Goal: Task Accomplishment & Management: Complete application form

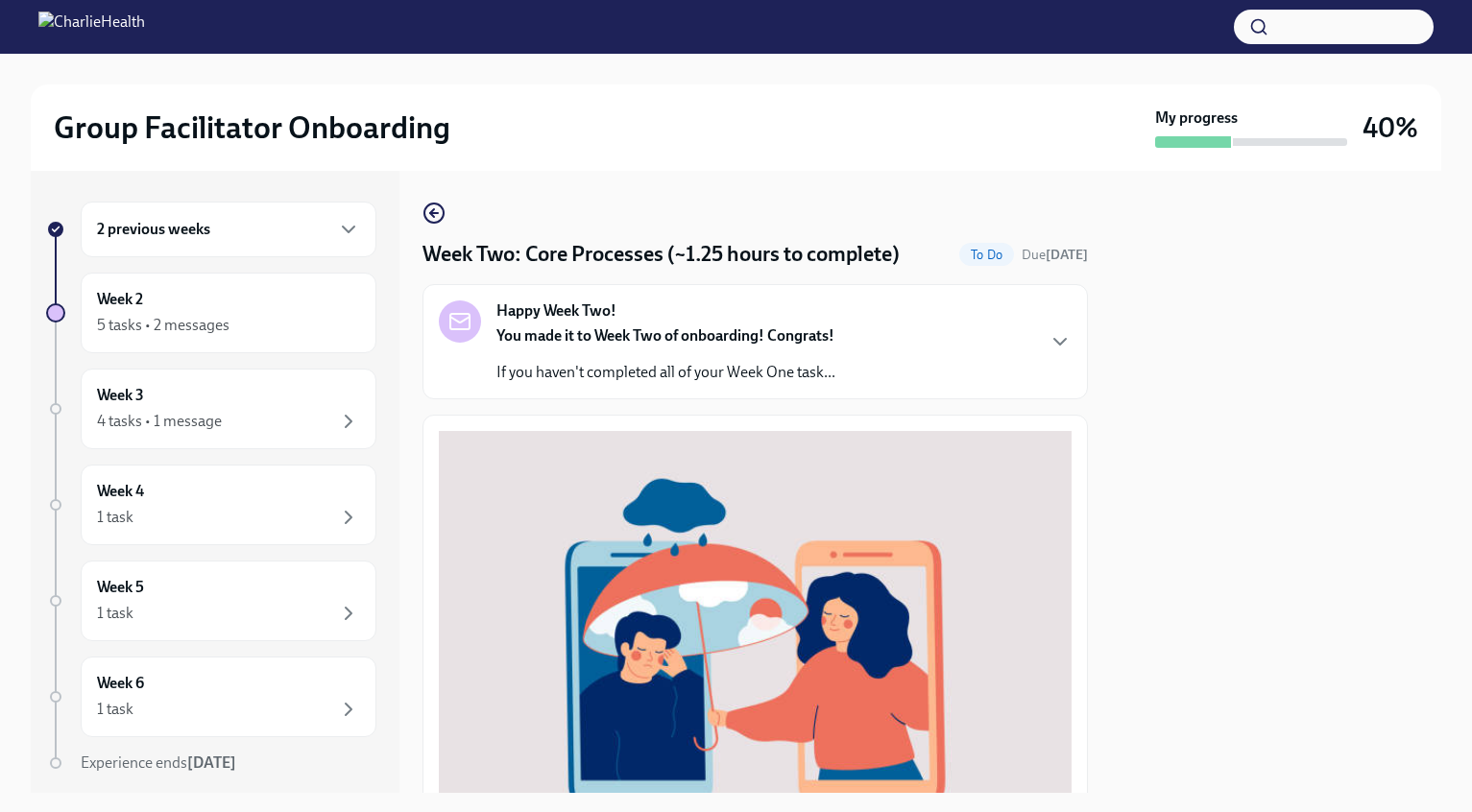
click at [935, 339] on div "Happy Week Two! You made it to Week Two of onboarding! Congrats! If you haven't…" at bounding box center [756, 342] width 633 height 83
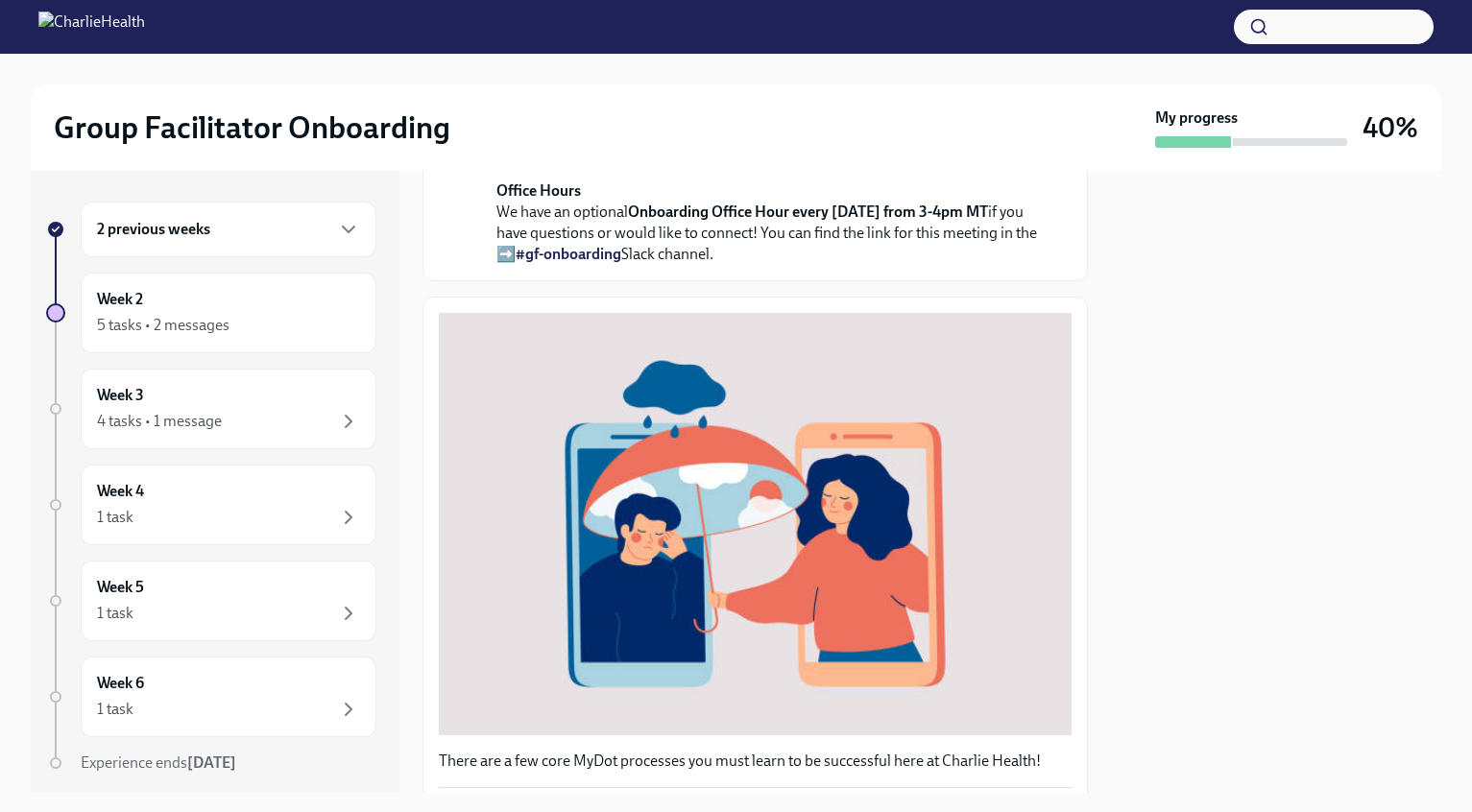
scroll to position [1159, 0]
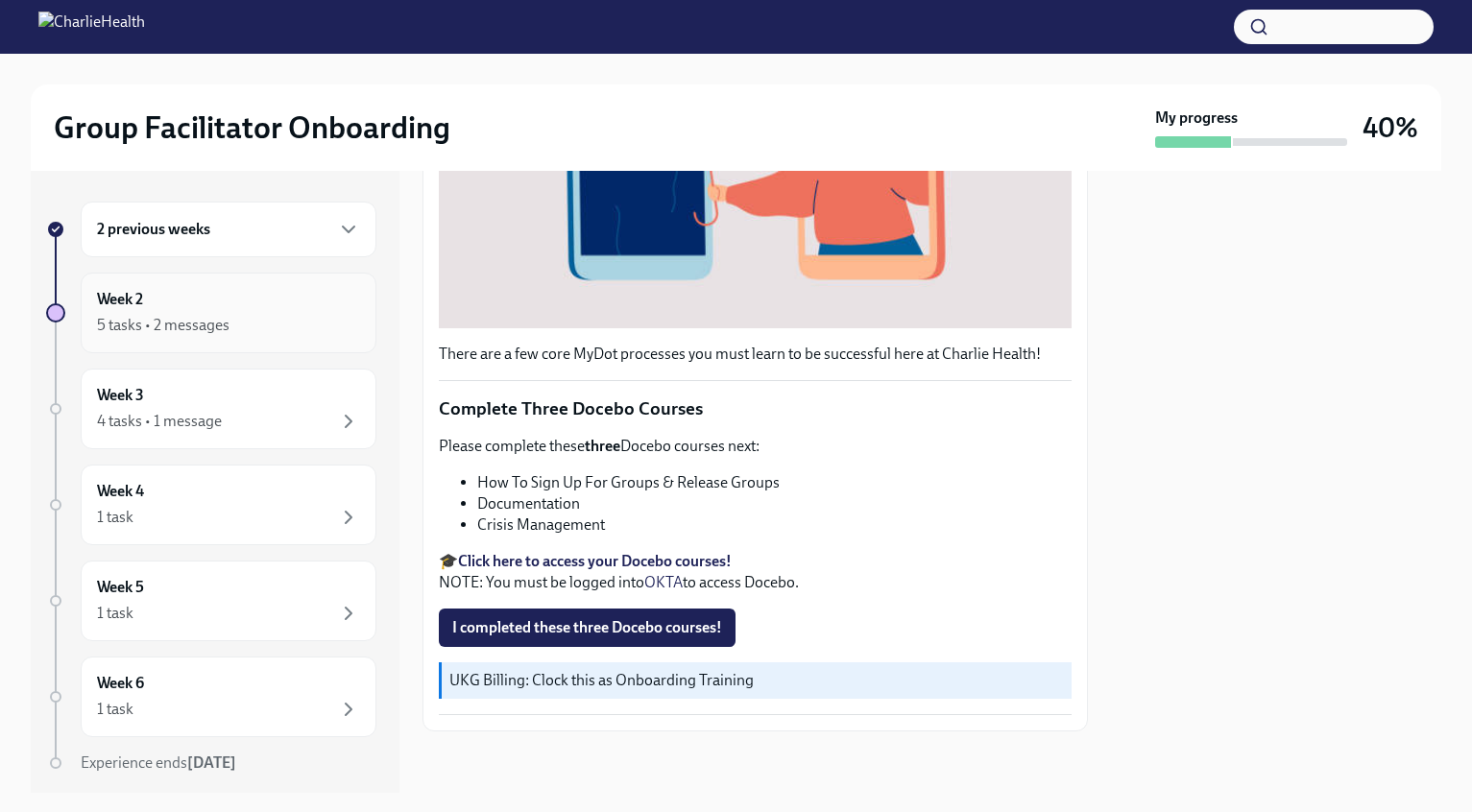
click at [279, 312] on div "Week 2 5 tasks • 2 messages" at bounding box center [228, 312] width 264 height 48
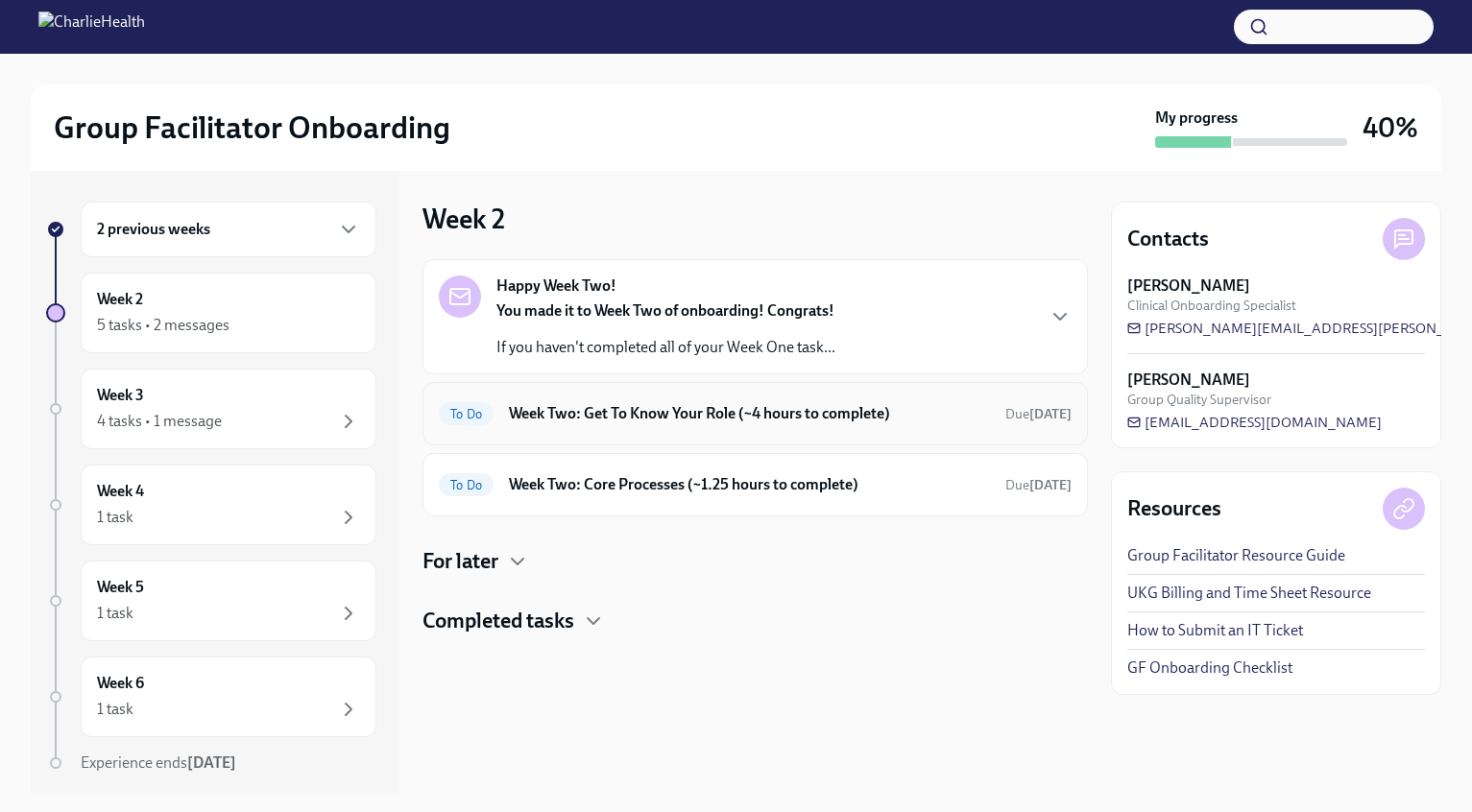
click at [917, 405] on h6 "Week Two: Get To Know Your Role (~4 hours to complete)" at bounding box center [749, 414] width 481 height 21
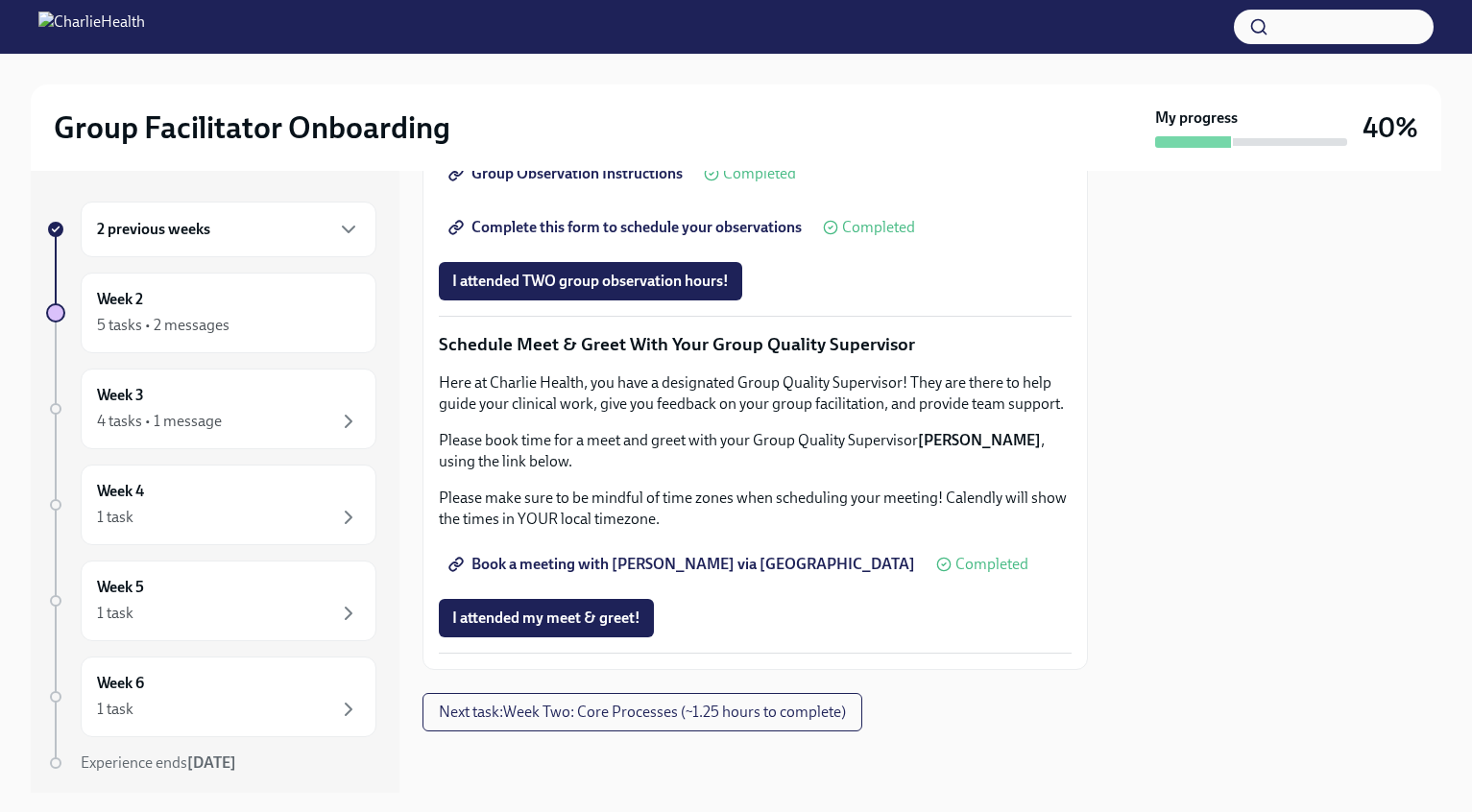
scroll to position [1652, 0]
click at [669, 237] on span "Complete this form to schedule your observations" at bounding box center [627, 227] width 349 height 20
click at [805, 709] on span "Next task : Week Two: Core Processes (~1.25 hours to complete)" at bounding box center [642, 712] width 407 height 20
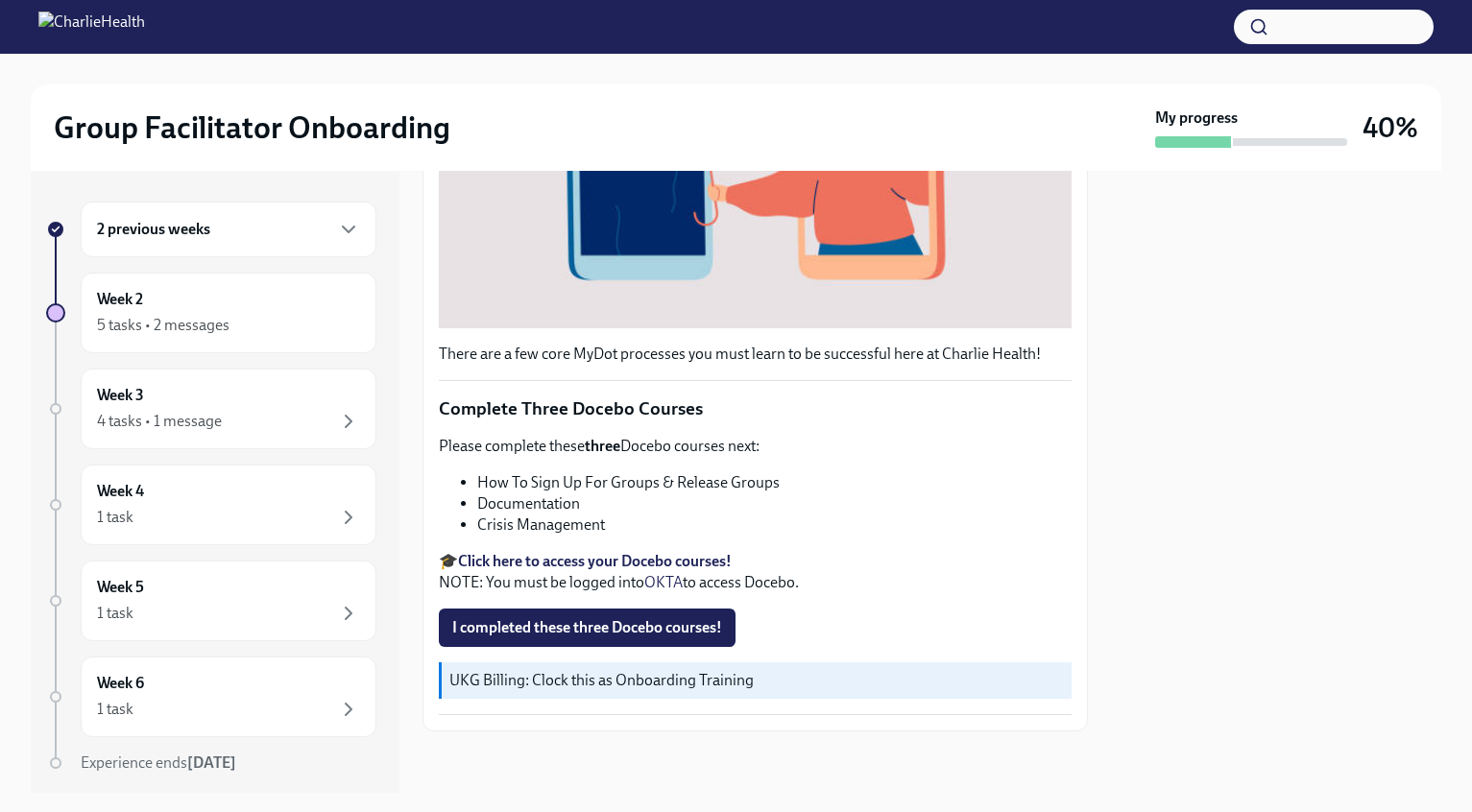
scroll to position [525, 0]
click at [653, 626] on span "I completed these three Docebo courses!" at bounding box center [587, 629] width 269 height 20
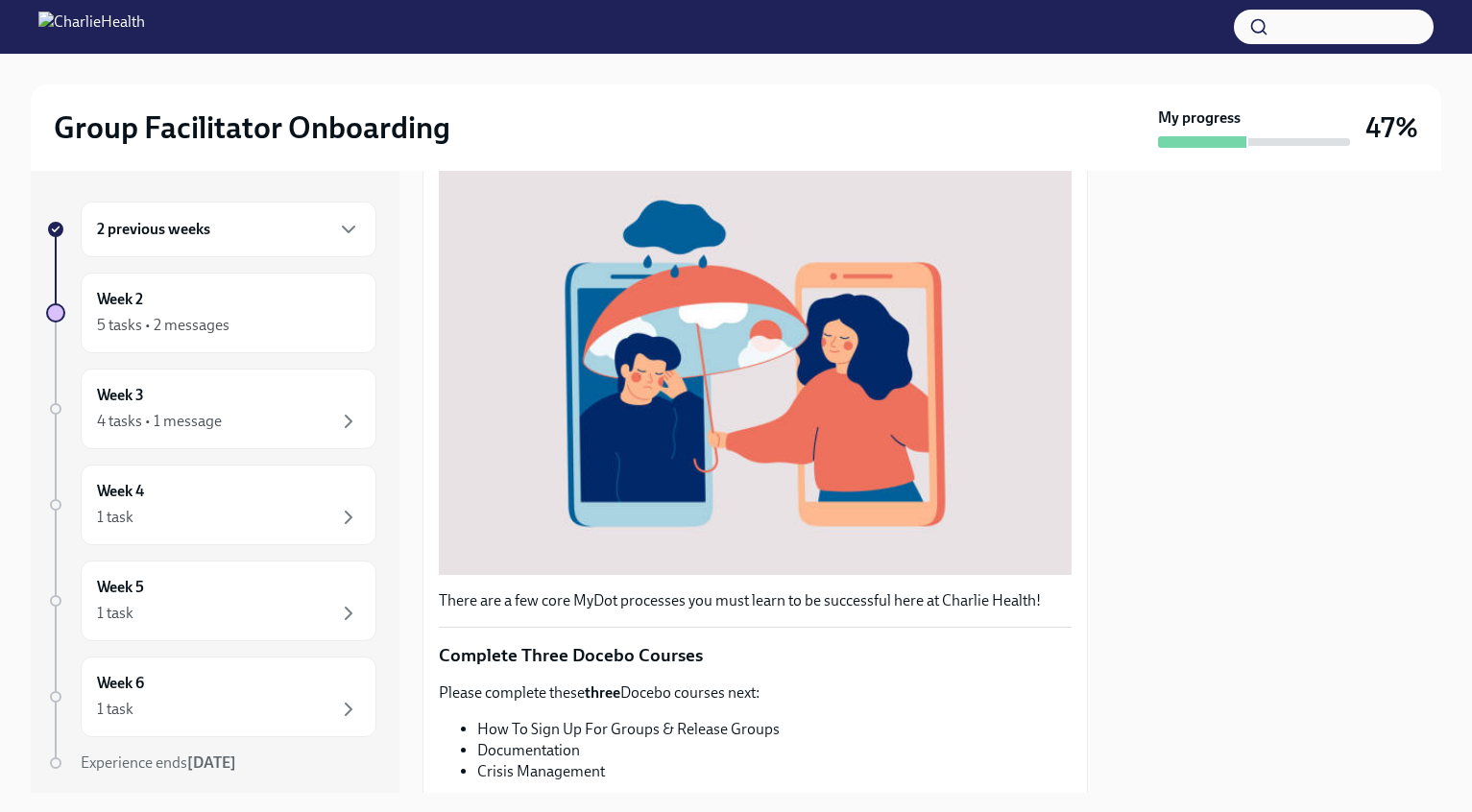
scroll to position [0, 0]
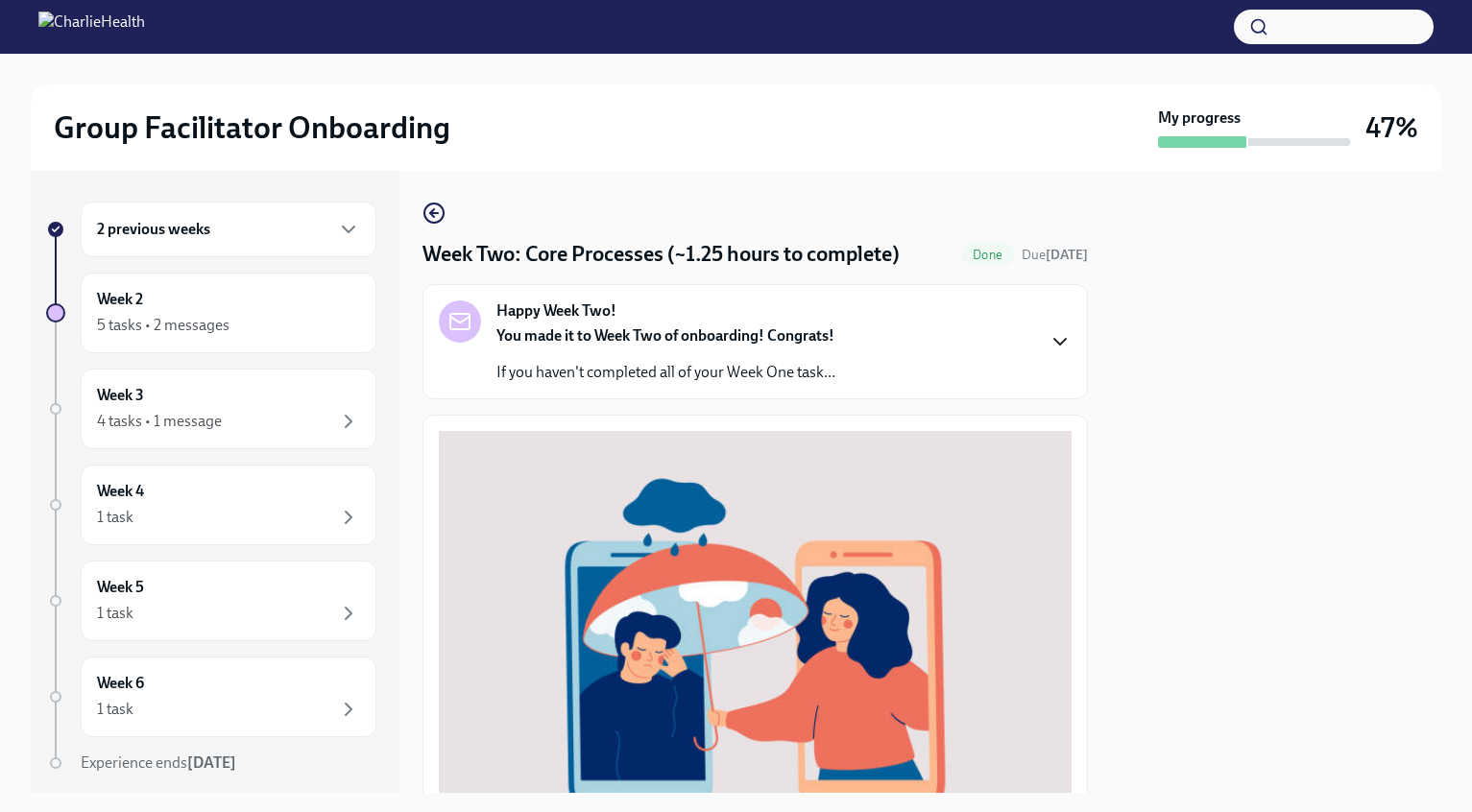
click at [1059, 343] on icon "button" at bounding box center [1060, 342] width 12 height 6
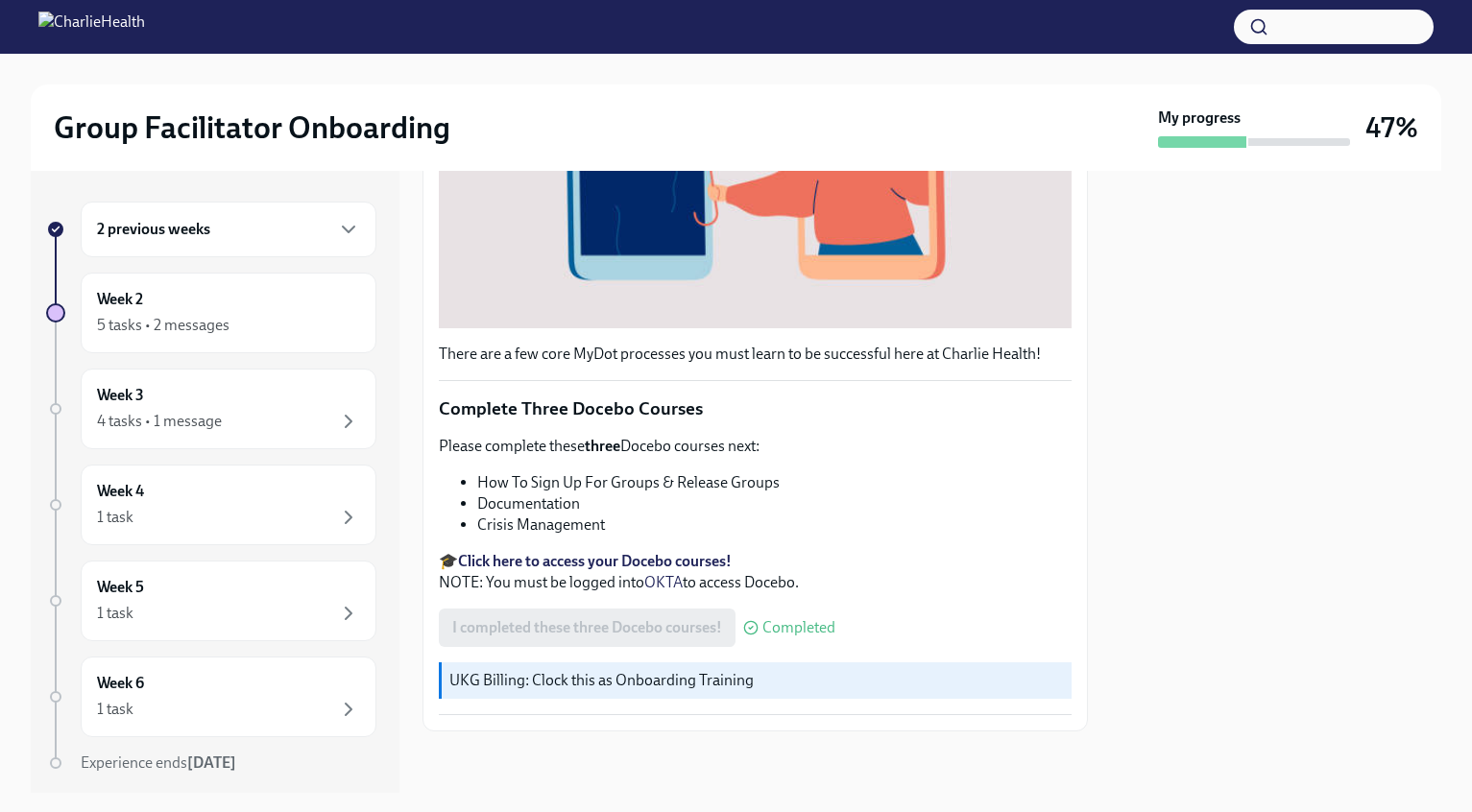
scroll to position [1159, 0]
click at [269, 315] on div "5 tasks • 2 messages" at bounding box center [228, 326] width 264 height 23
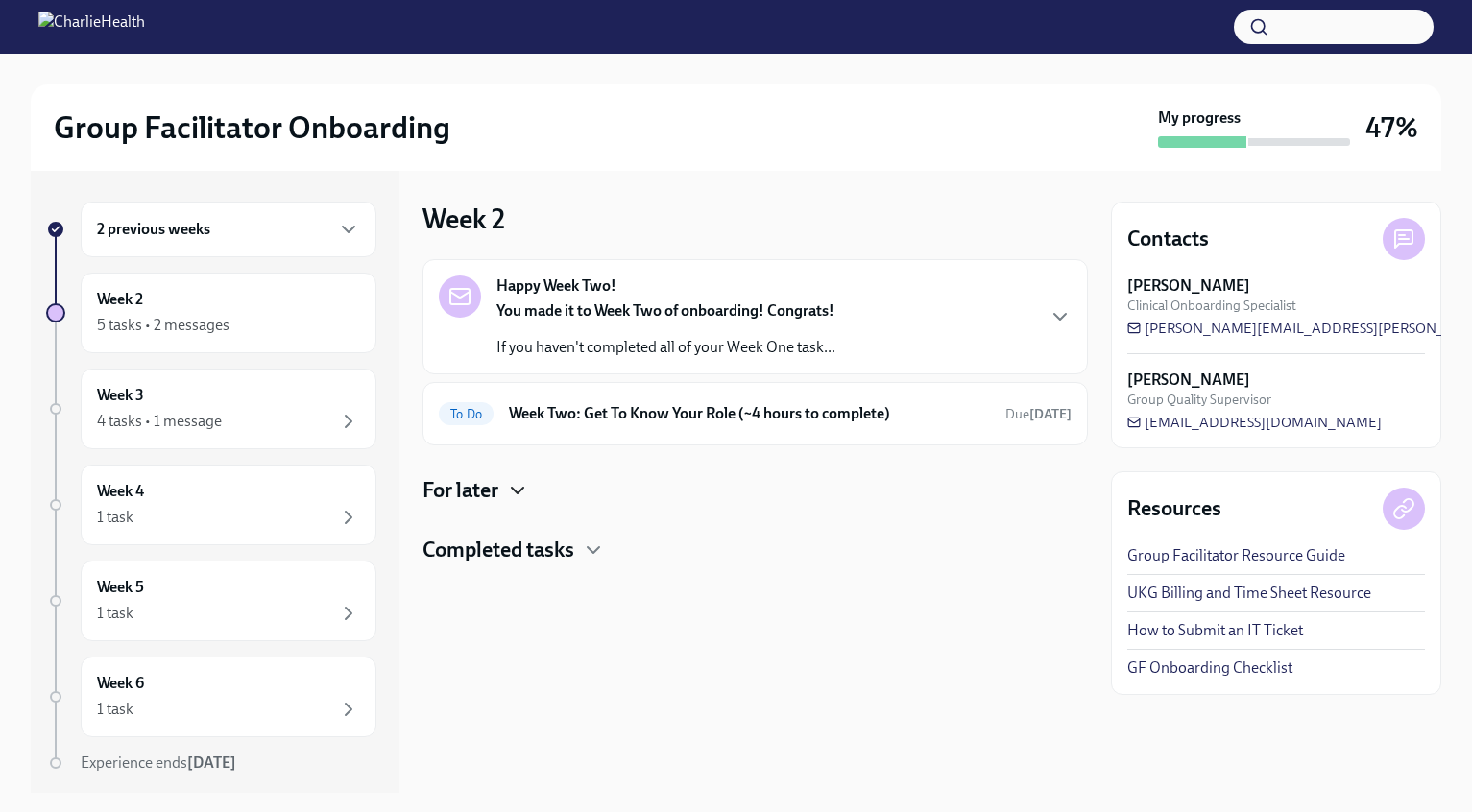
click at [513, 492] on icon "button" at bounding box center [517, 491] width 23 height 23
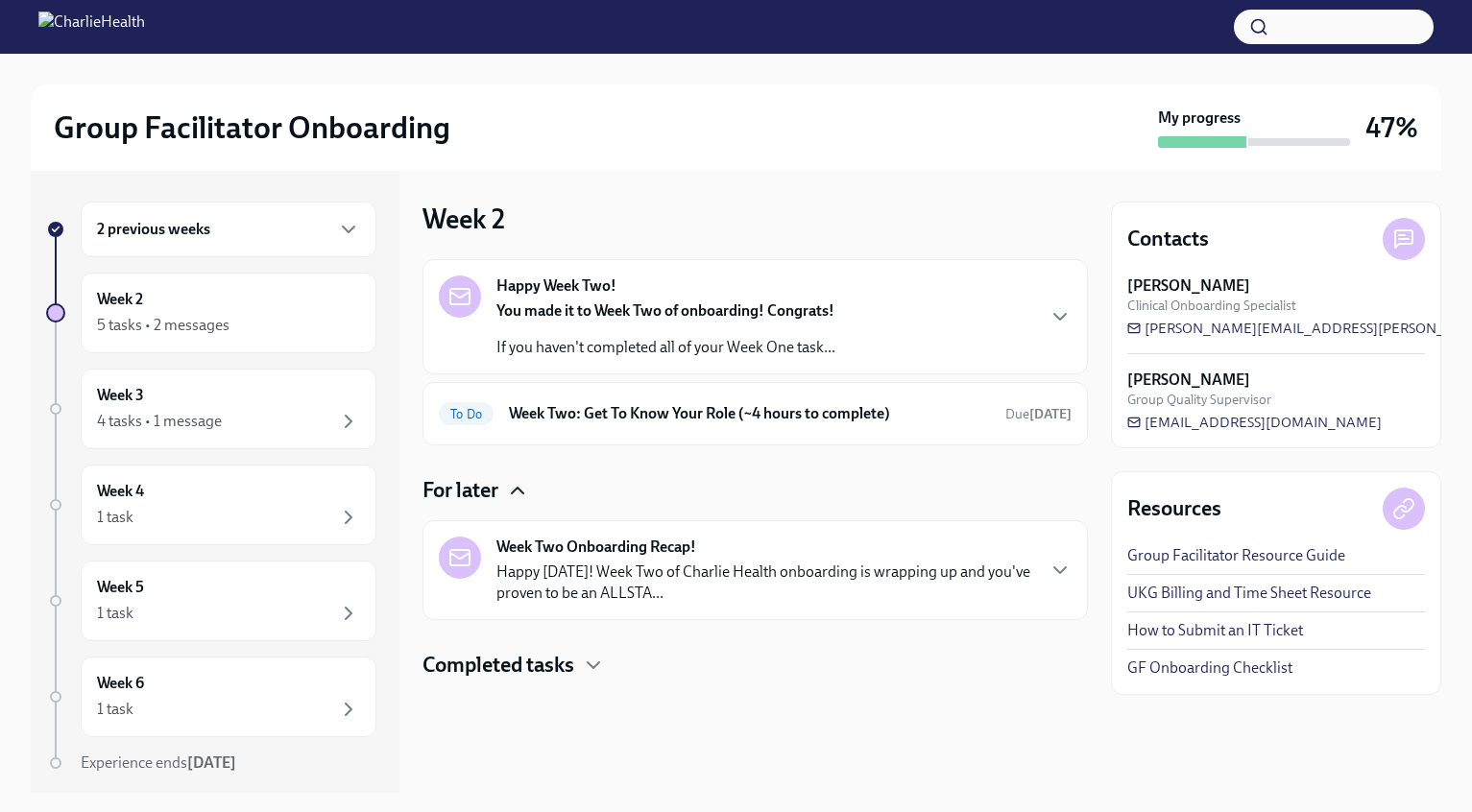
click at [862, 572] on p "Happy [DATE]! Week Two of Charlie Health onboarding is wrapping up and you've p…" at bounding box center [765, 582] width 537 height 42
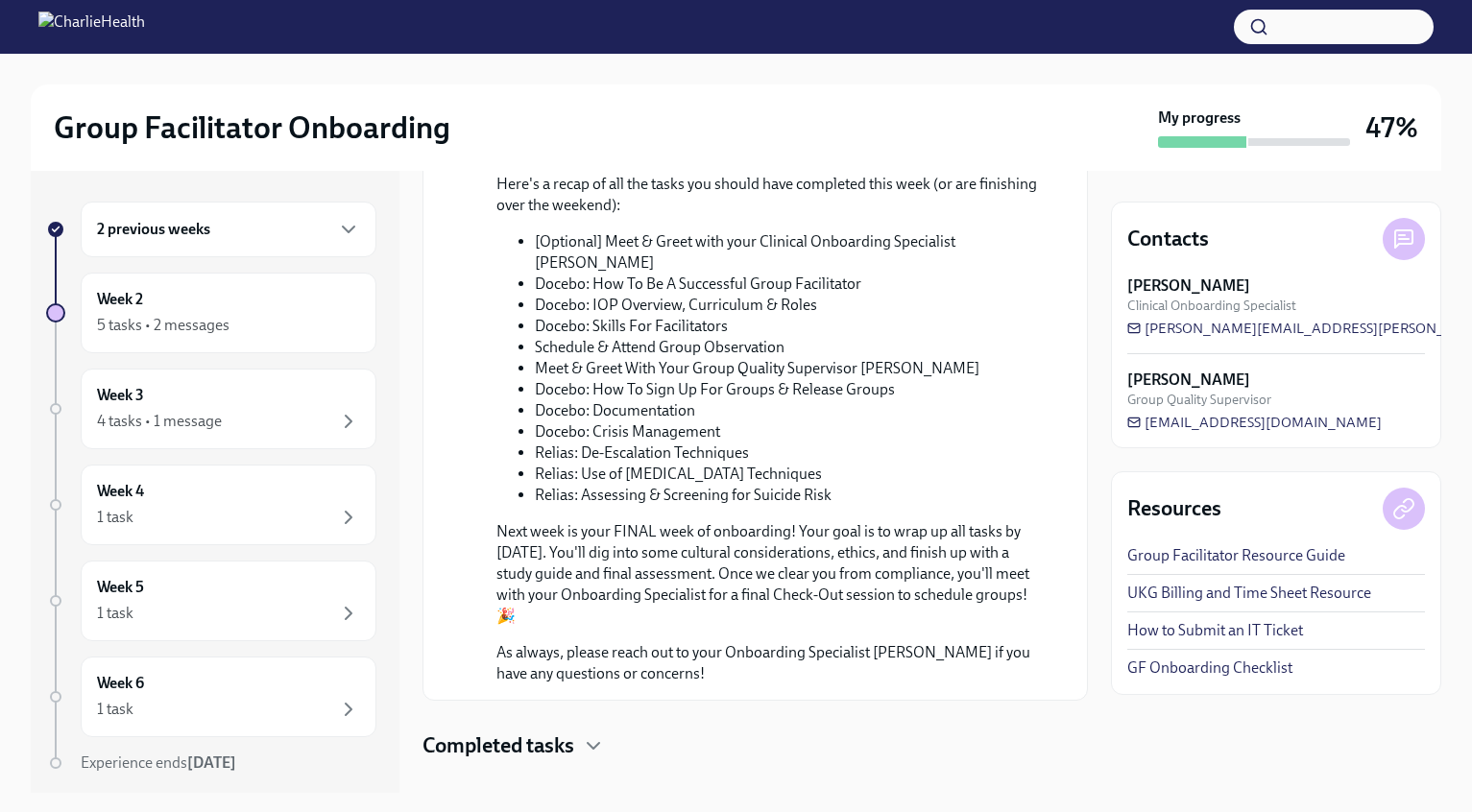
scroll to position [855, 0]
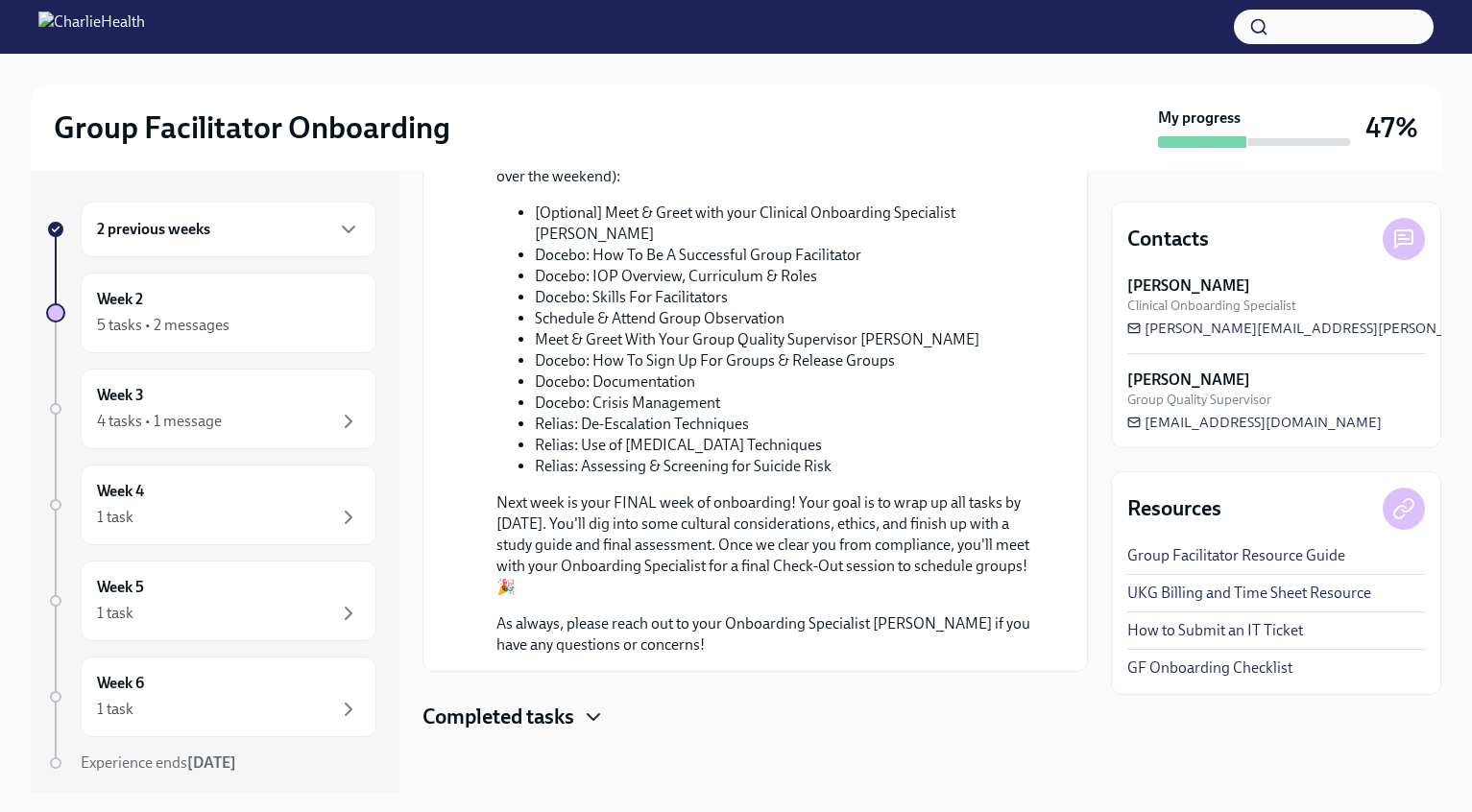
click at [599, 718] on icon "button" at bounding box center [593, 717] width 23 height 23
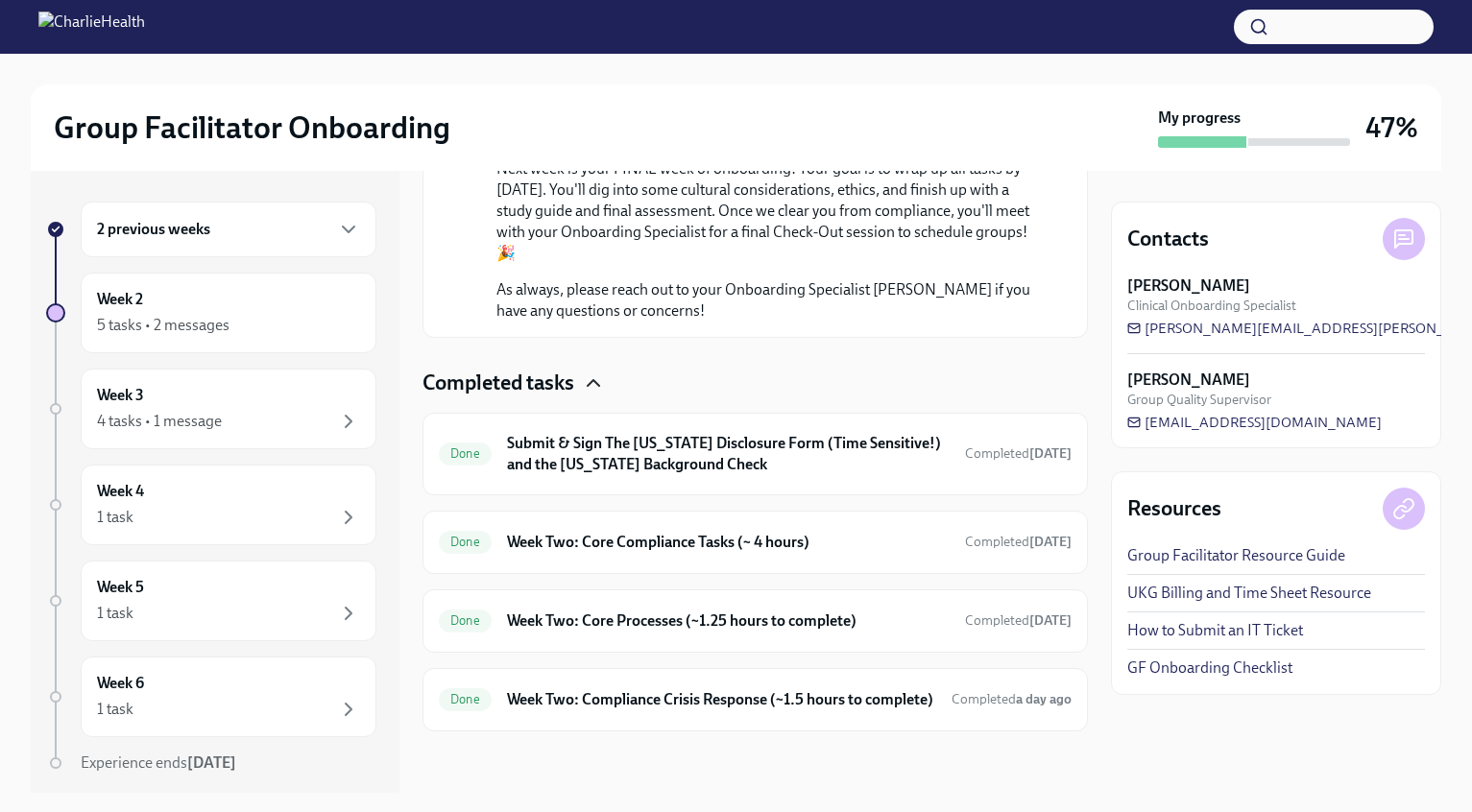
scroll to position [1208, 0]
